Goal: Task Accomplishment & Management: Use online tool/utility

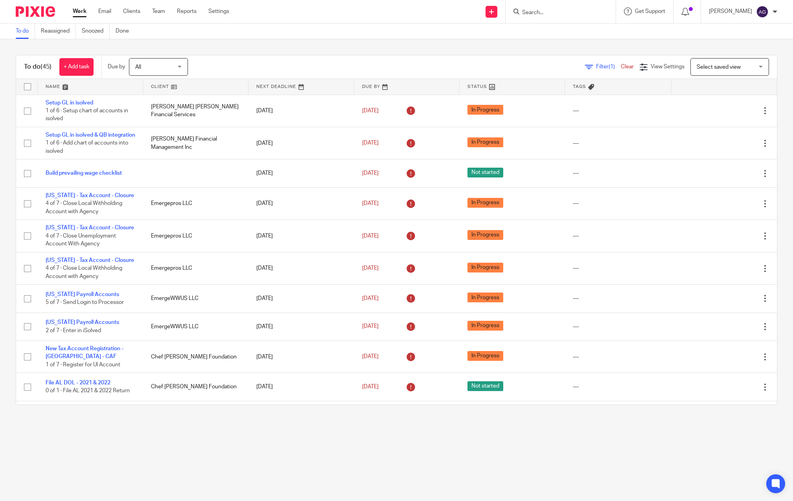
click at [528, 13] on input "Search" at bounding box center [556, 12] width 71 height 7
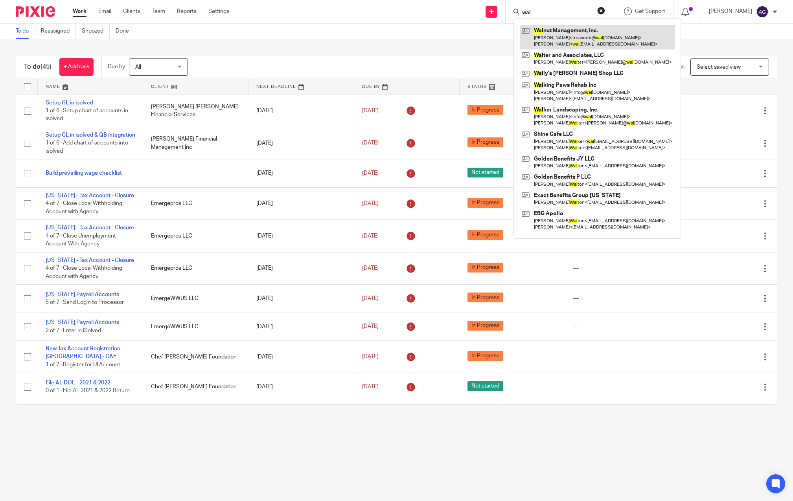
type input "wal"
click at [551, 32] on link at bounding box center [597, 37] width 155 height 24
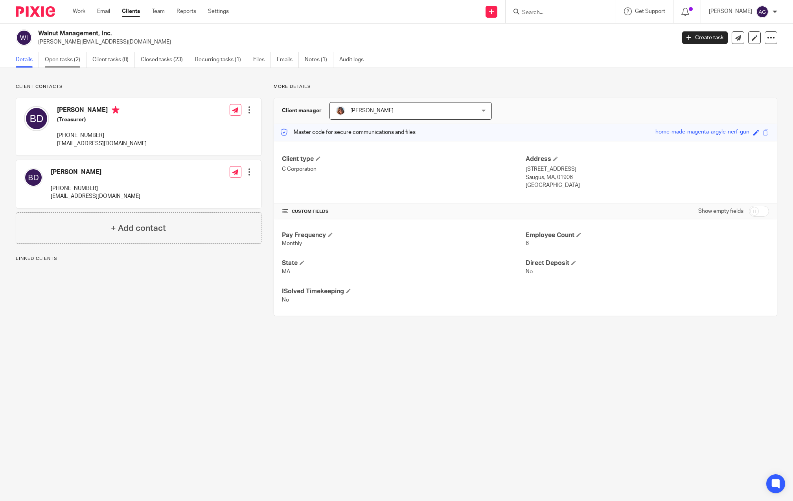
click at [47, 56] on link "Open tasks (2)" at bounding box center [66, 59] width 42 height 15
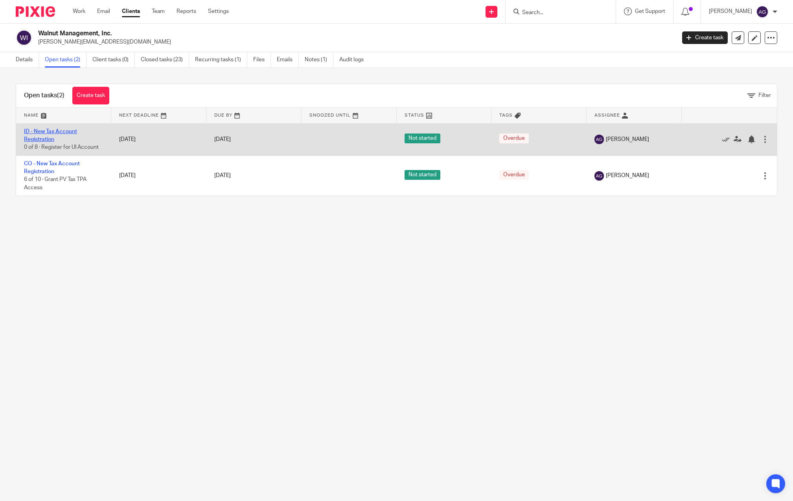
click at [51, 138] on link "ID - New Tax Account Registration" at bounding box center [50, 135] width 53 height 13
